Goal: Task Accomplishment & Management: Manage account settings

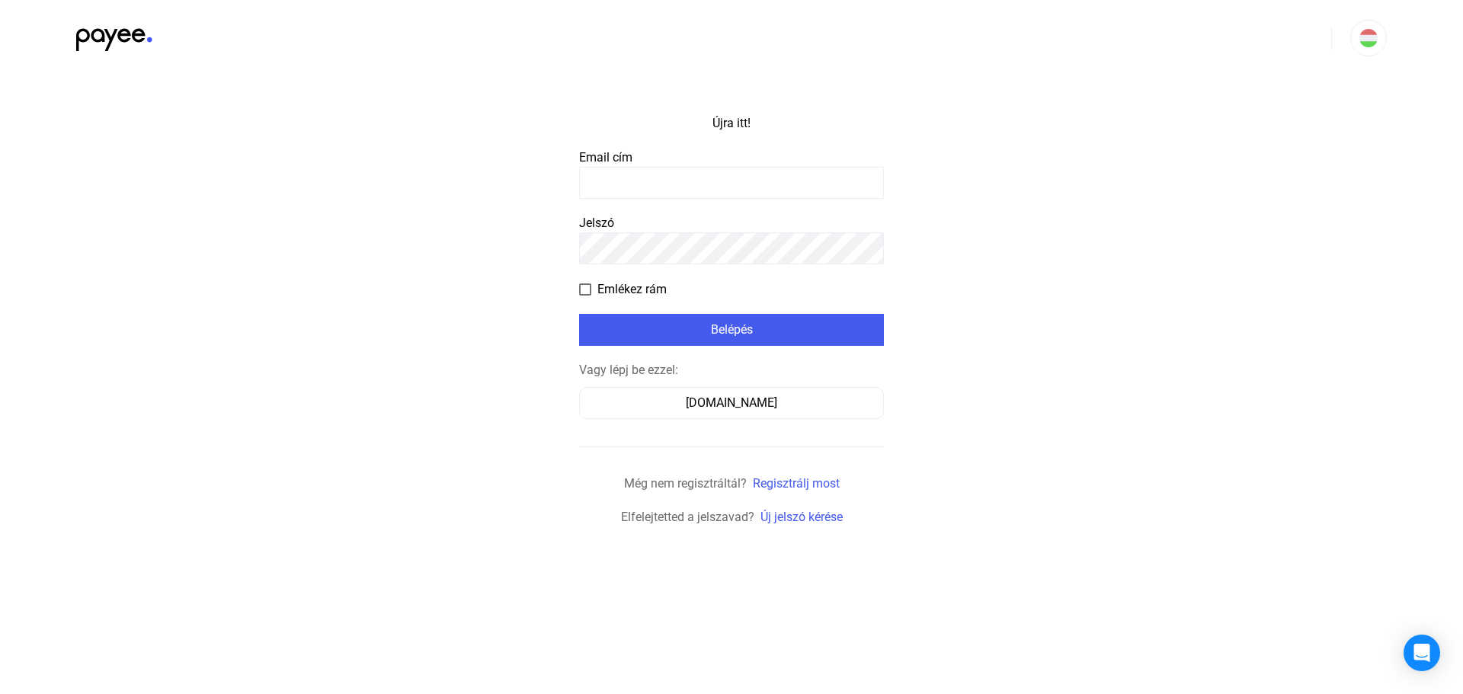
click at [687, 188] on input at bounding box center [731, 183] width 305 height 32
click at [717, 403] on font "[DOMAIN_NAME]" at bounding box center [731, 403] width 91 height 14
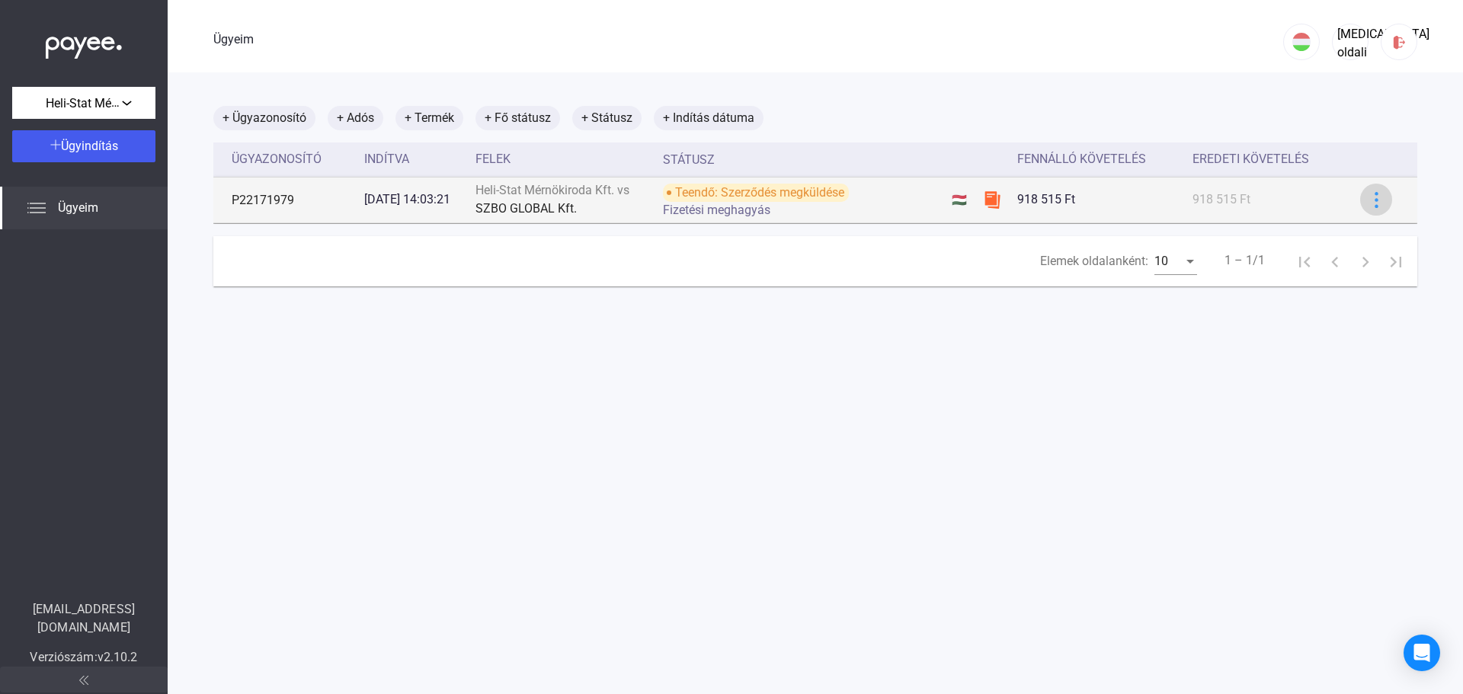
click at [1369, 205] on img at bounding box center [1377, 200] width 16 height 16
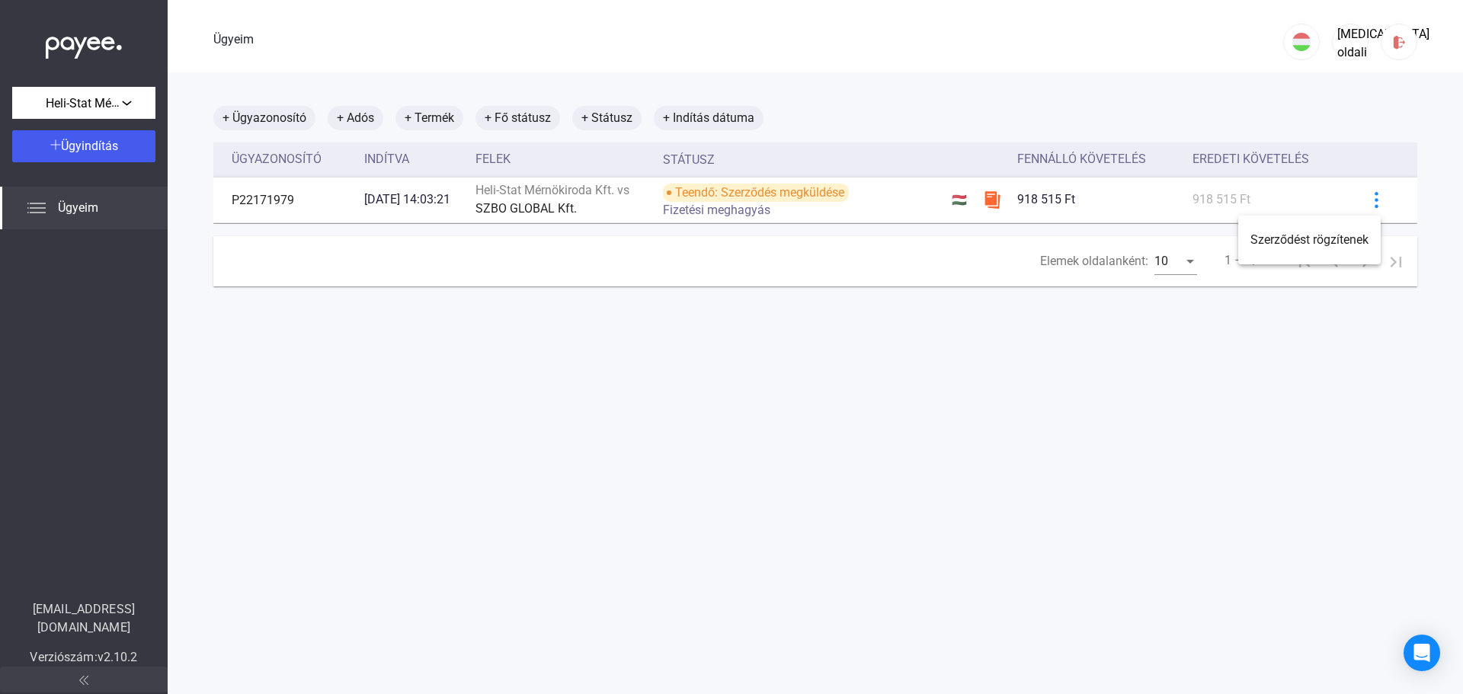
click at [940, 372] on div at bounding box center [731, 347] width 1463 height 694
click at [1392, 45] on img at bounding box center [1400, 42] width 16 height 16
